Goal: Task Accomplishment & Management: Manage account settings

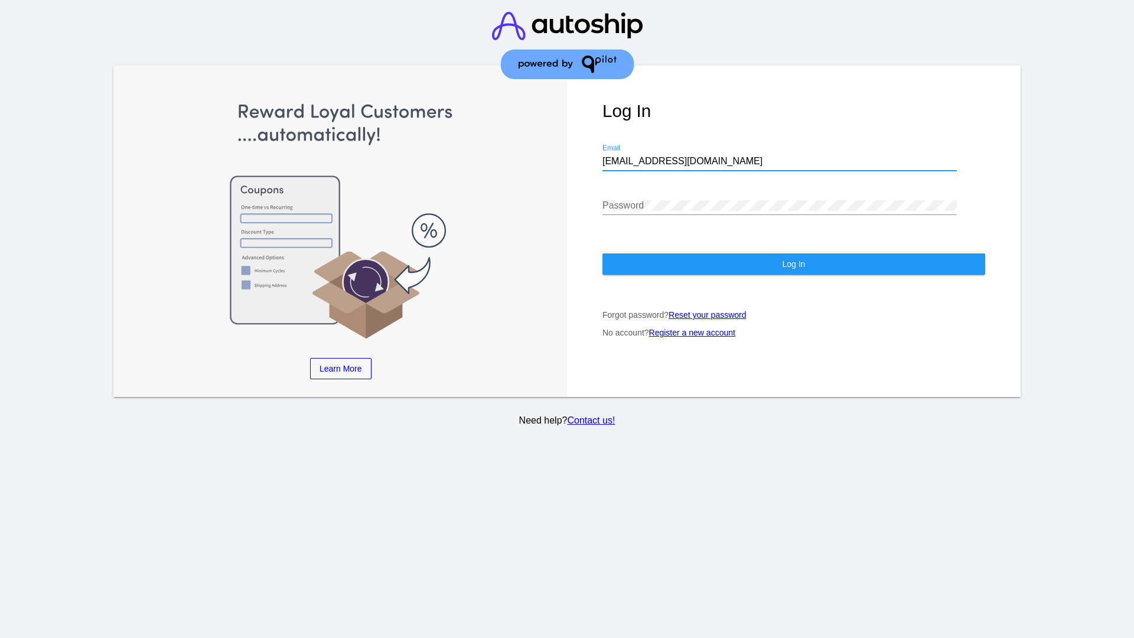
type input "[EMAIL_ADDRESS][DOMAIN_NAME]"
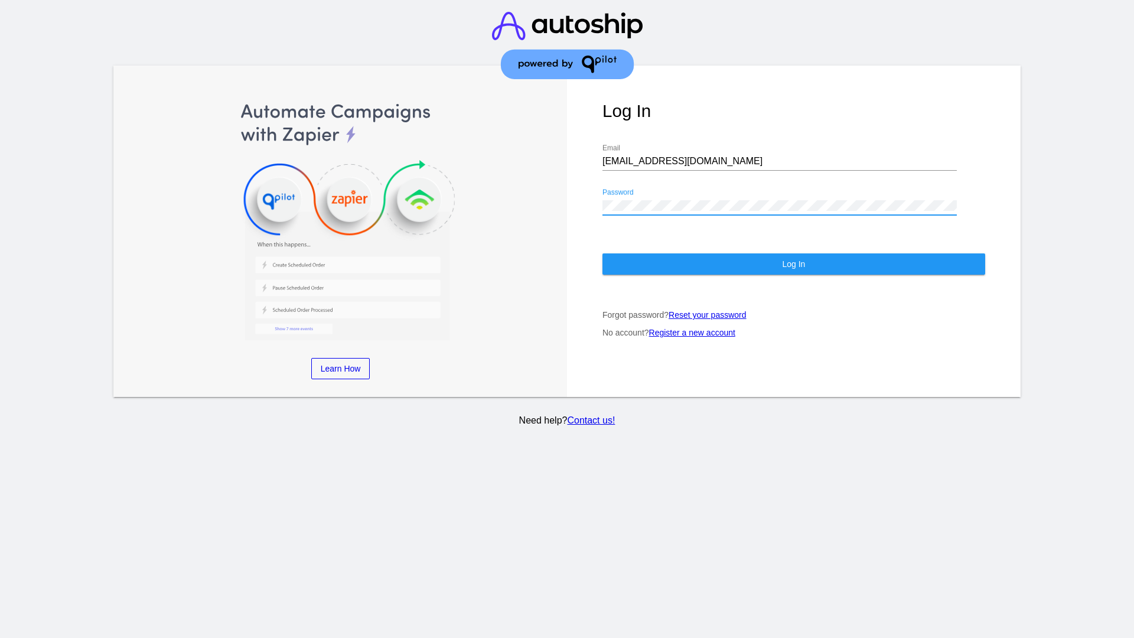
click at [793, 264] on span "Log In" at bounding box center [793, 263] width 23 height 9
